Goal: Download file/media

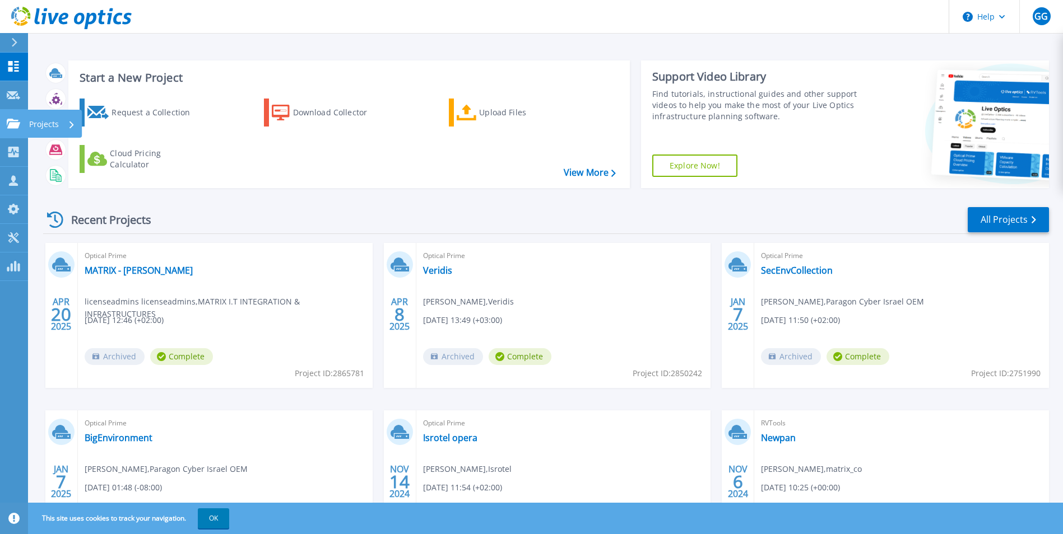
click at [6, 123] on link "Projects Projects" at bounding box center [14, 124] width 28 height 29
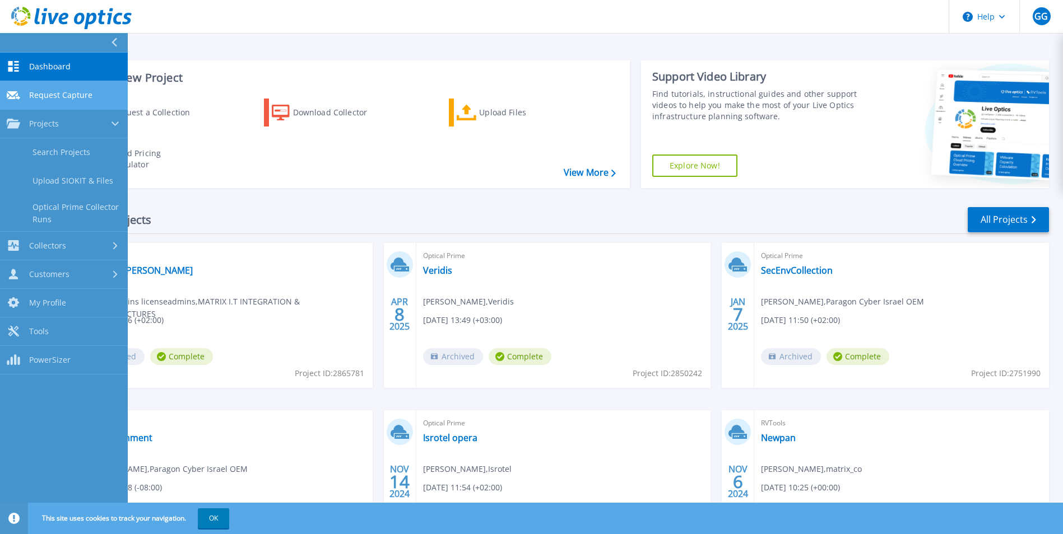
click at [41, 95] on span "Request Capture" at bounding box center [60, 95] width 63 height 10
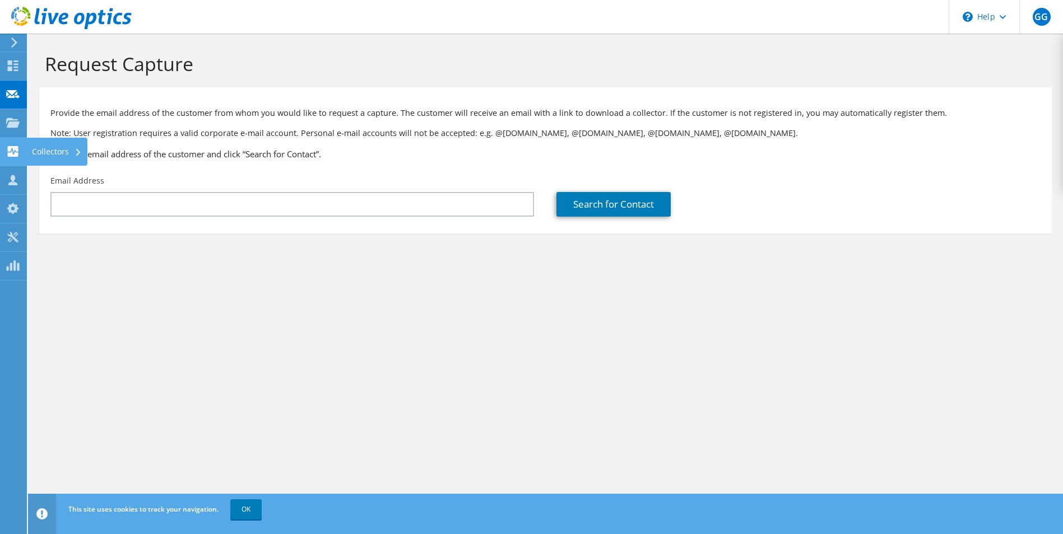
click at [44, 151] on div "Collectors" at bounding box center [56, 152] width 61 height 28
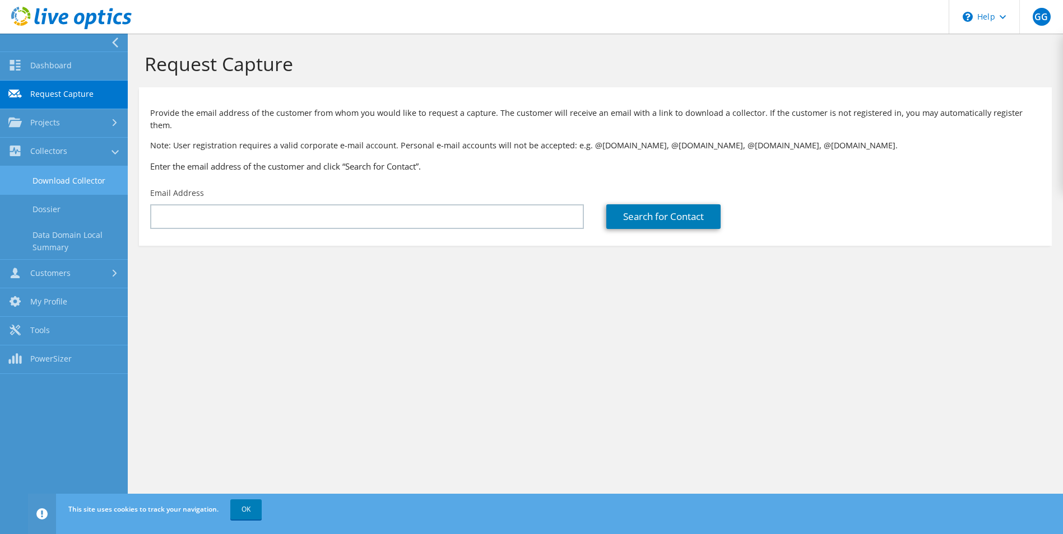
click at [69, 181] on link "Download Collector" at bounding box center [64, 180] width 128 height 29
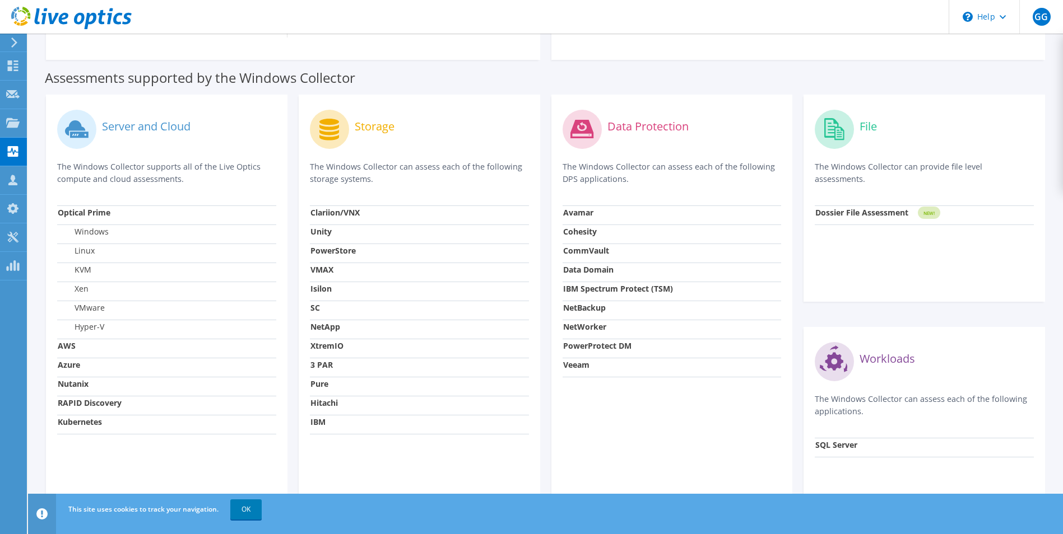
scroll to position [336, 0]
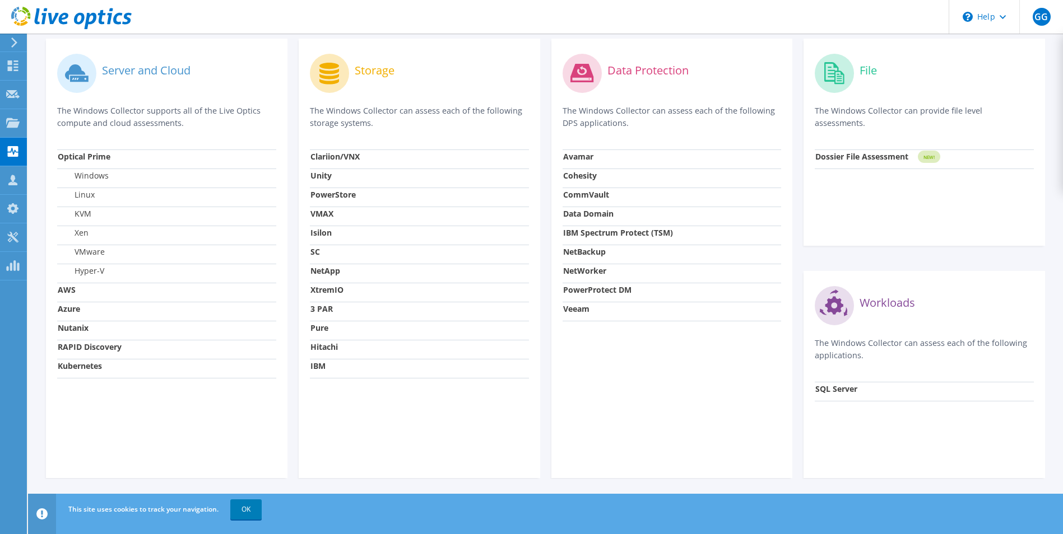
click at [320, 213] on strong "VMAX" at bounding box center [321, 213] width 23 height 11
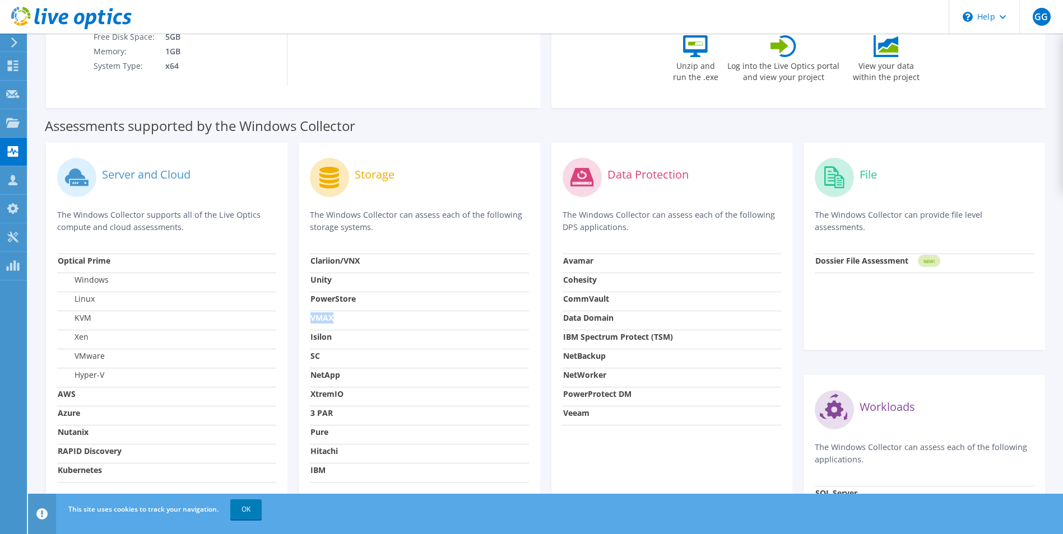
scroll to position [225, 0]
